Goal: Find specific page/section

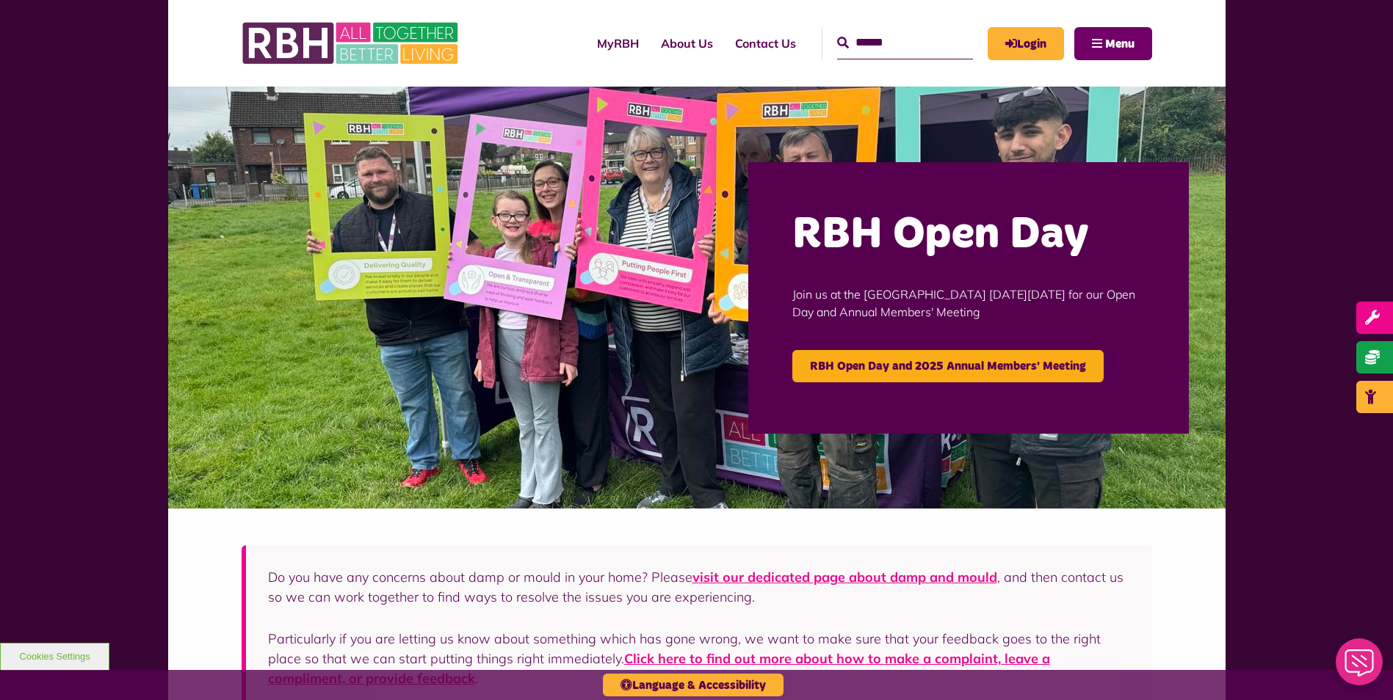
click at [1134, 40] on span "Menu" at bounding box center [1119, 44] width 29 height 12
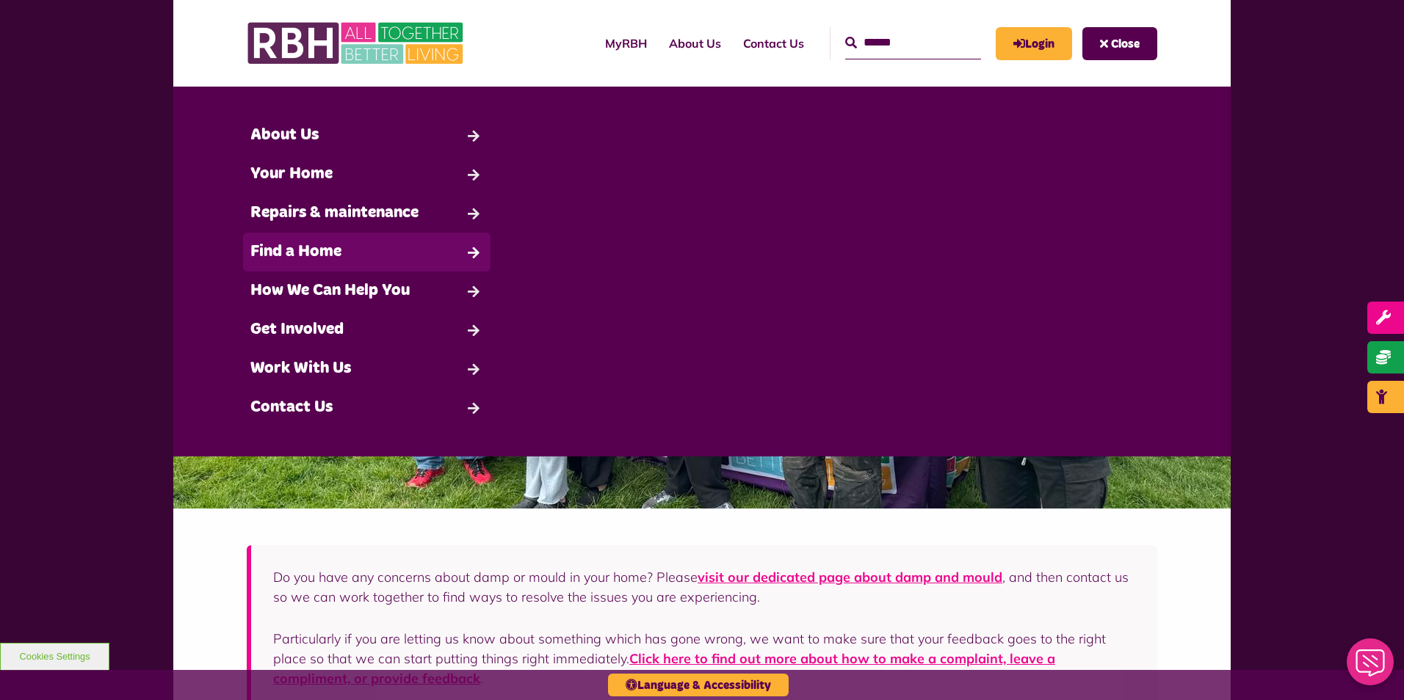
click at [289, 250] on link "Find a Home" at bounding box center [366, 252] width 247 height 39
click at [354, 253] on link "Find a Home" at bounding box center [366, 252] width 247 height 39
click at [453, 263] on link "Find a Home" at bounding box center [366, 252] width 247 height 39
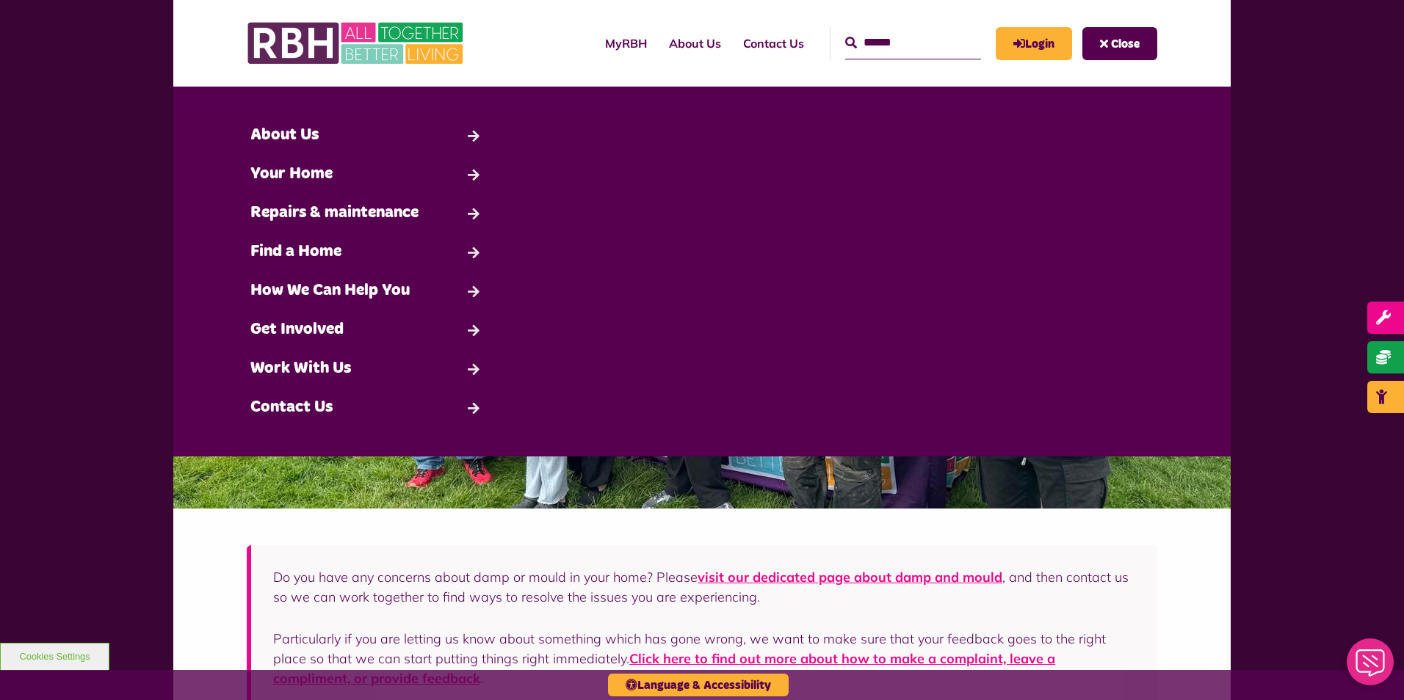
click at [1101, 32] on button "Close" at bounding box center [1119, 43] width 75 height 33
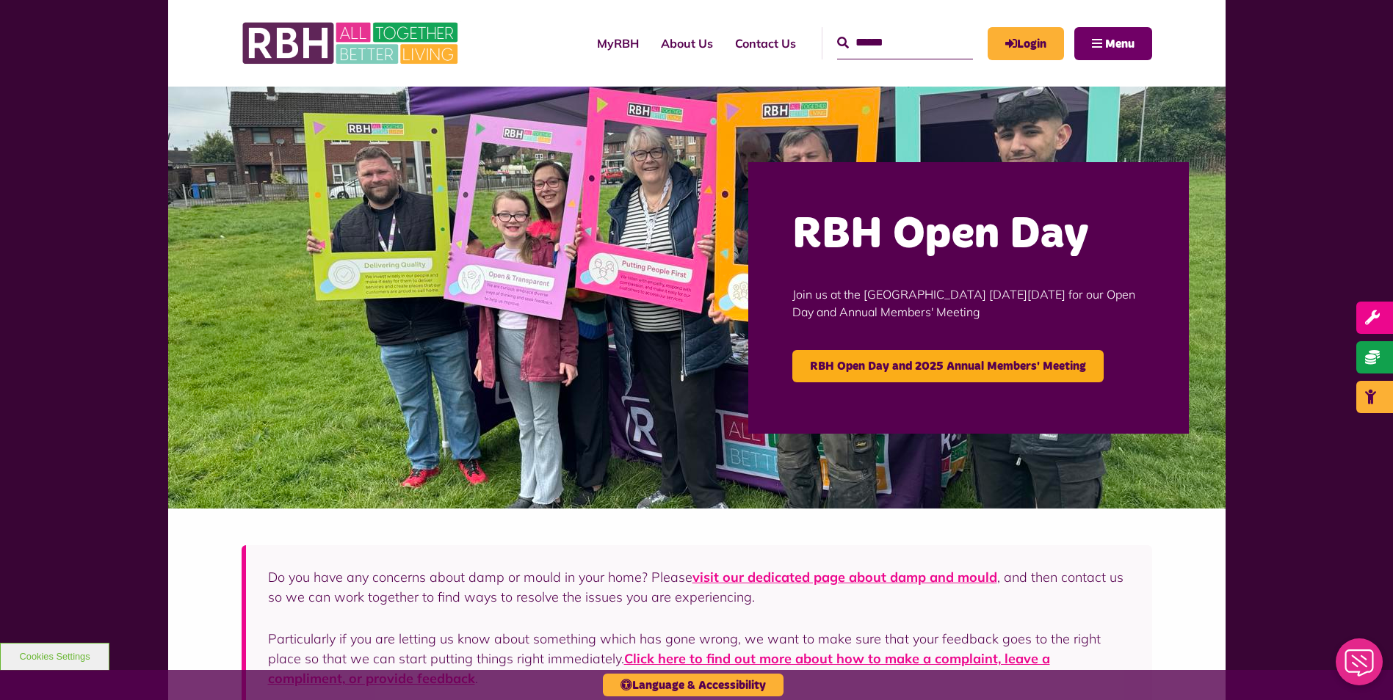
click at [1101, 32] on button "Menu" at bounding box center [1113, 43] width 78 height 33
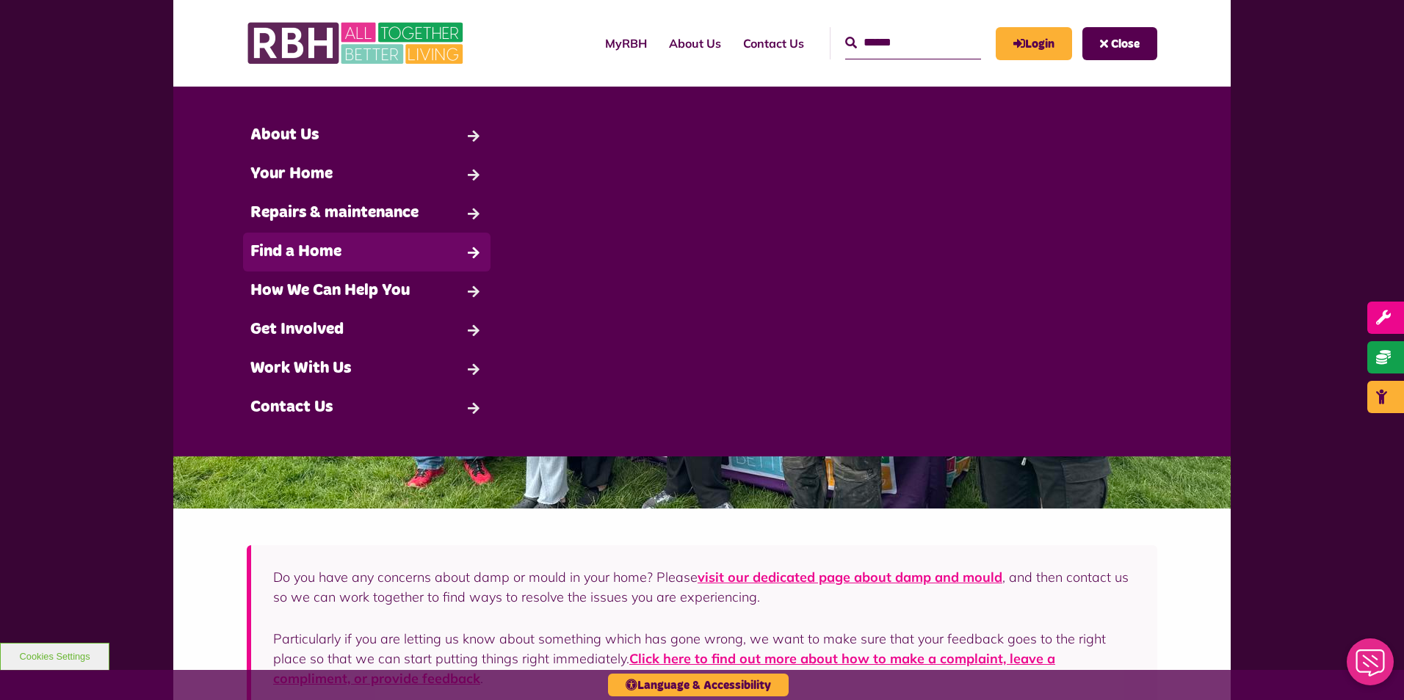
click at [264, 235] on link "Find a Home" at bounding box center [366, 252] width 247 height 39
click at [267, 238] on link "Find a Home" at bounding box center [366, 252] width 247 height 39
click at [1134, 51] on button "Close" at bounding box center [1119, 43] width 75 height 33
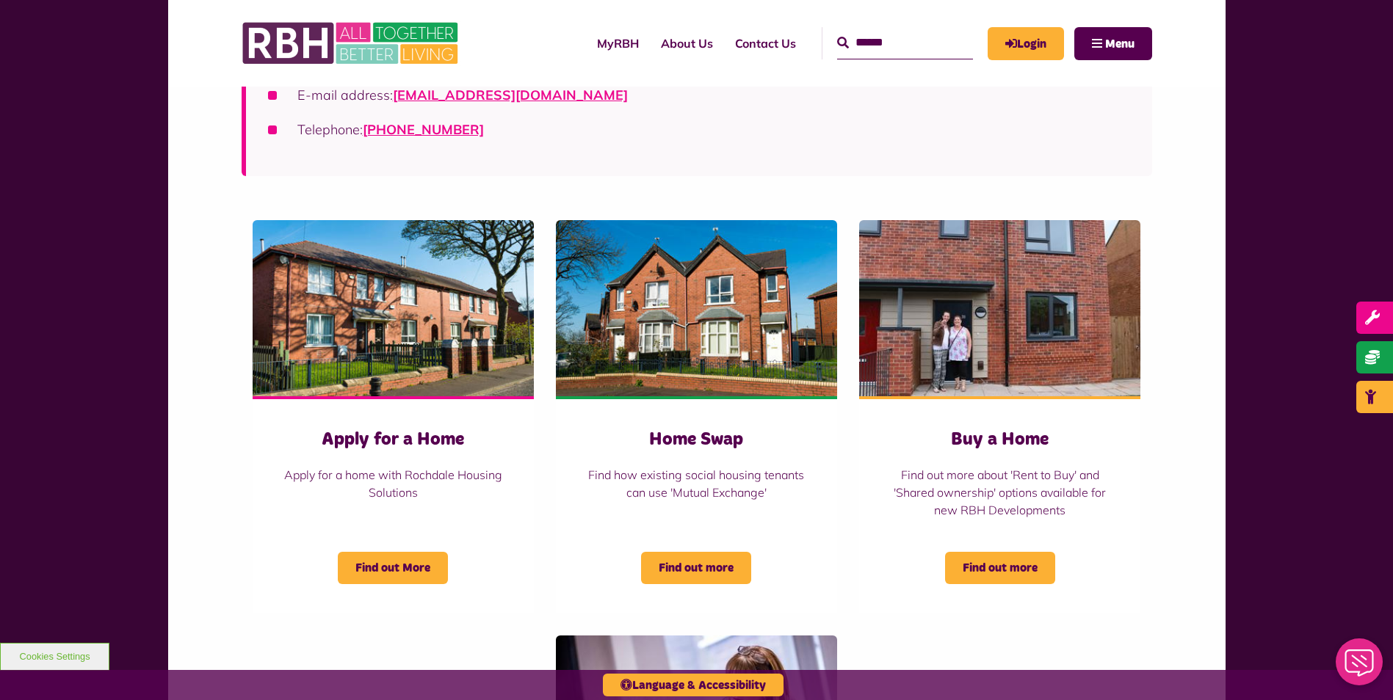
scroll to position [587, 0]
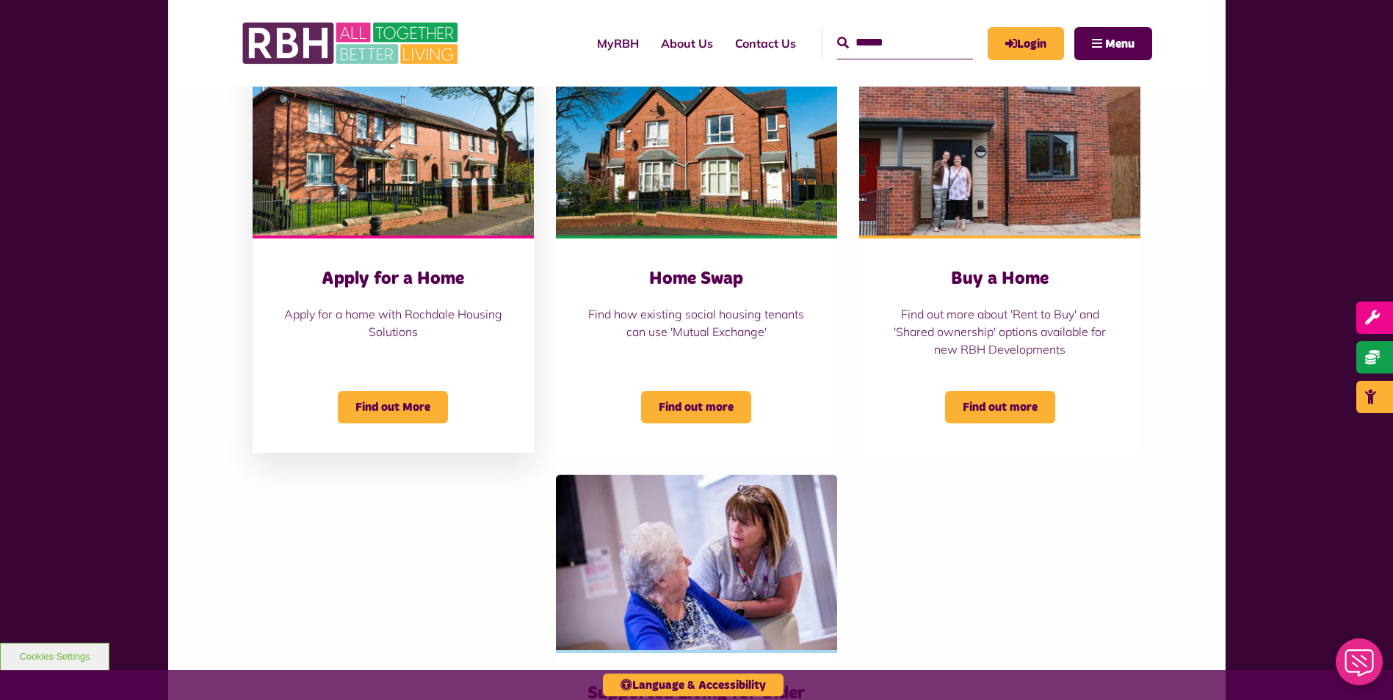
click at [381, 382] on div "Find out More" at bounding box center [393, 398] width 222 height 51
